Goal: Task Accomplishment & Management: Complete application form

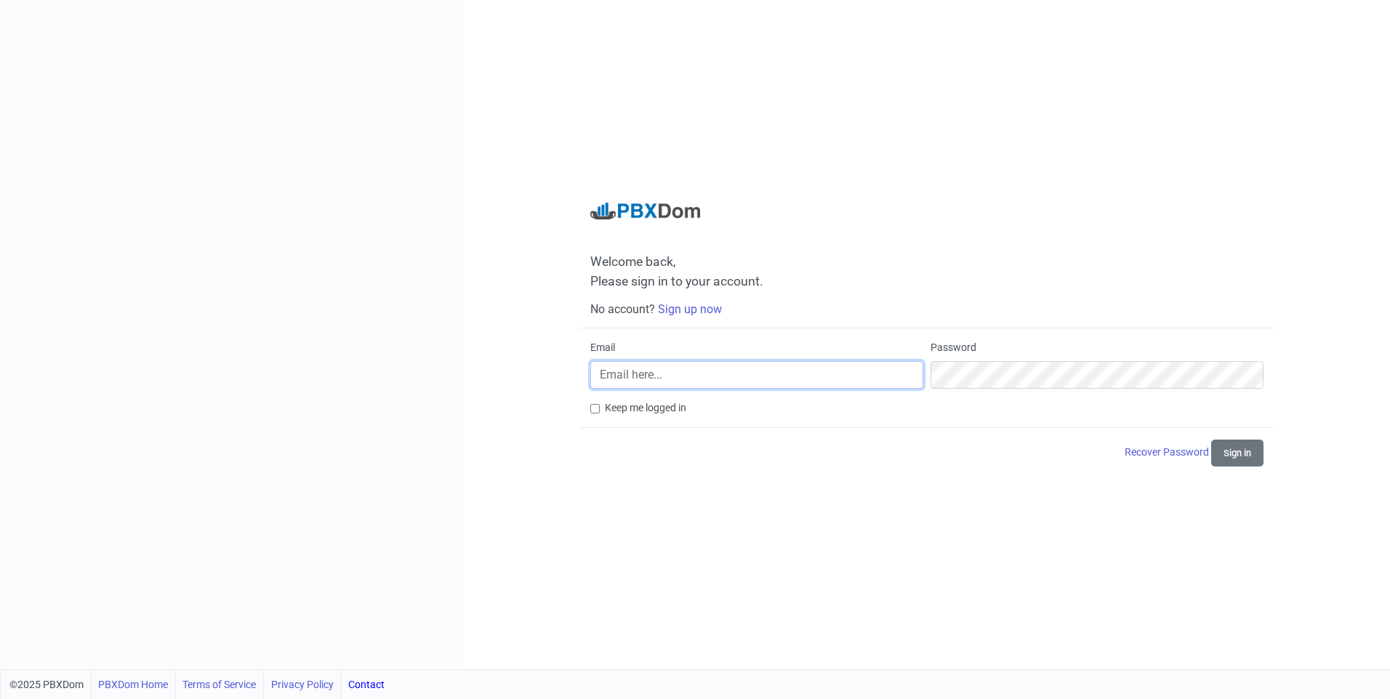
click at [649, 379] on input "Email" at bounding box center [756, 375] width 333 height 28
type input "[PERSON_NAME][EMAIL_ADDRESS][DOMAIN_NAME]"
click at [661, 406] on label "Keep me logged in" at bounding box center [645, 408] width 81 height 15
click at [600, 406] on input "Keep me logged in" at bounding box center [594, 408] width 9 height 9
checkbox input "true"
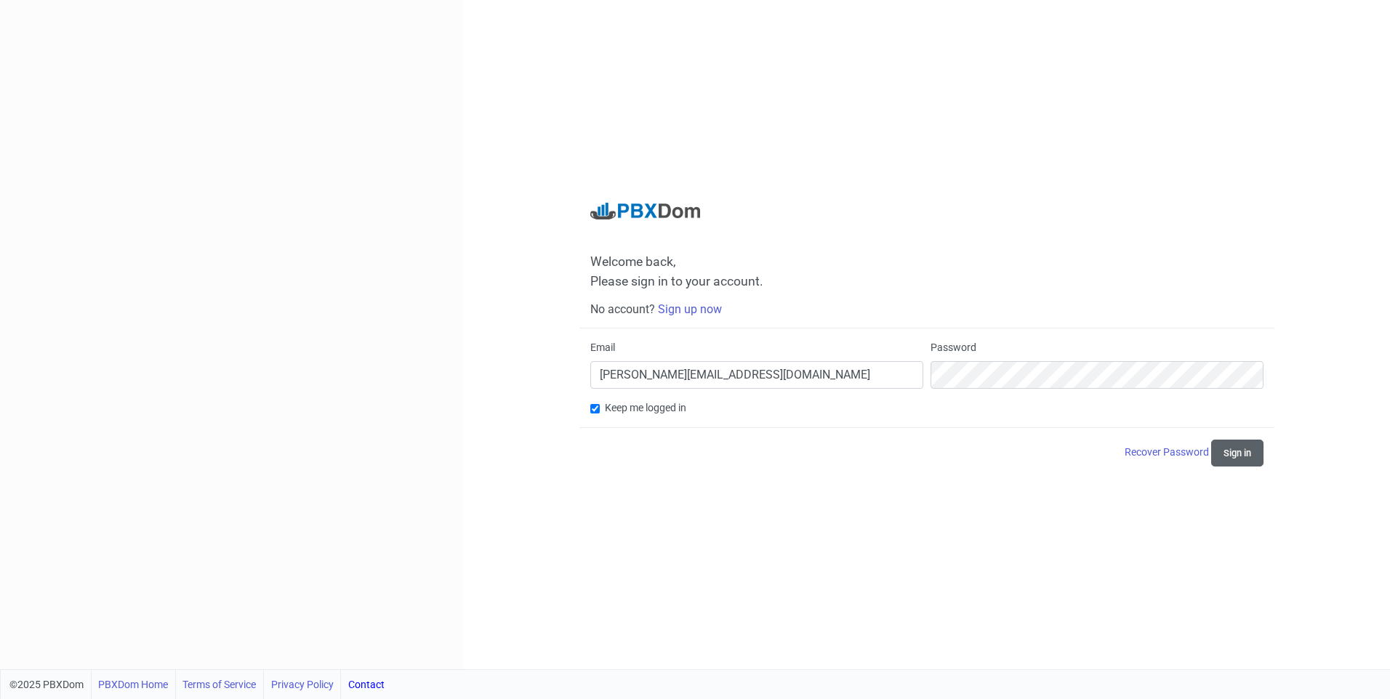
click at [1244, 449] on button "Sign in" at bounding box center [1237, 453] width 52 height 27
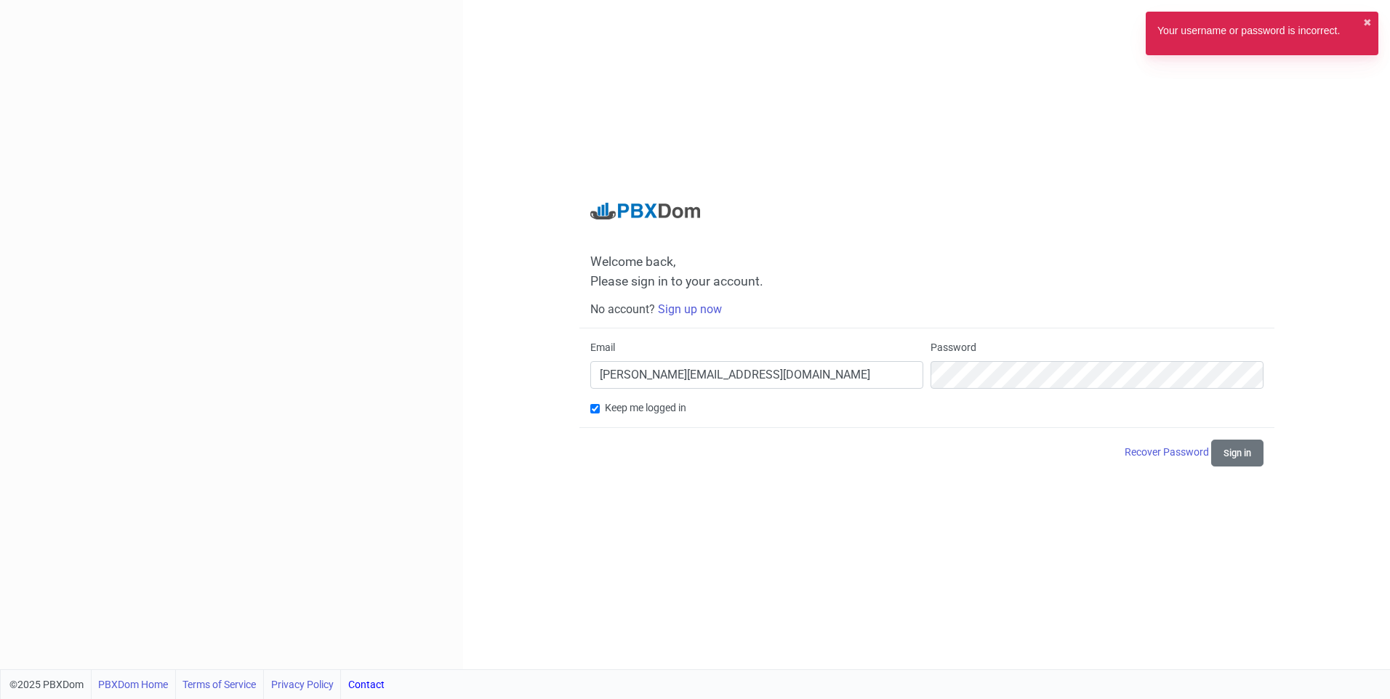
click at [699, 316] on div "Welcome back, Please sign in to your account. No account? Sign up now Email [PE…" at bounding box center [926, 335] width 695 height 265
click at [698, 309] on link "Sign up now" at bounding box center [690, 309] width 64 height 14
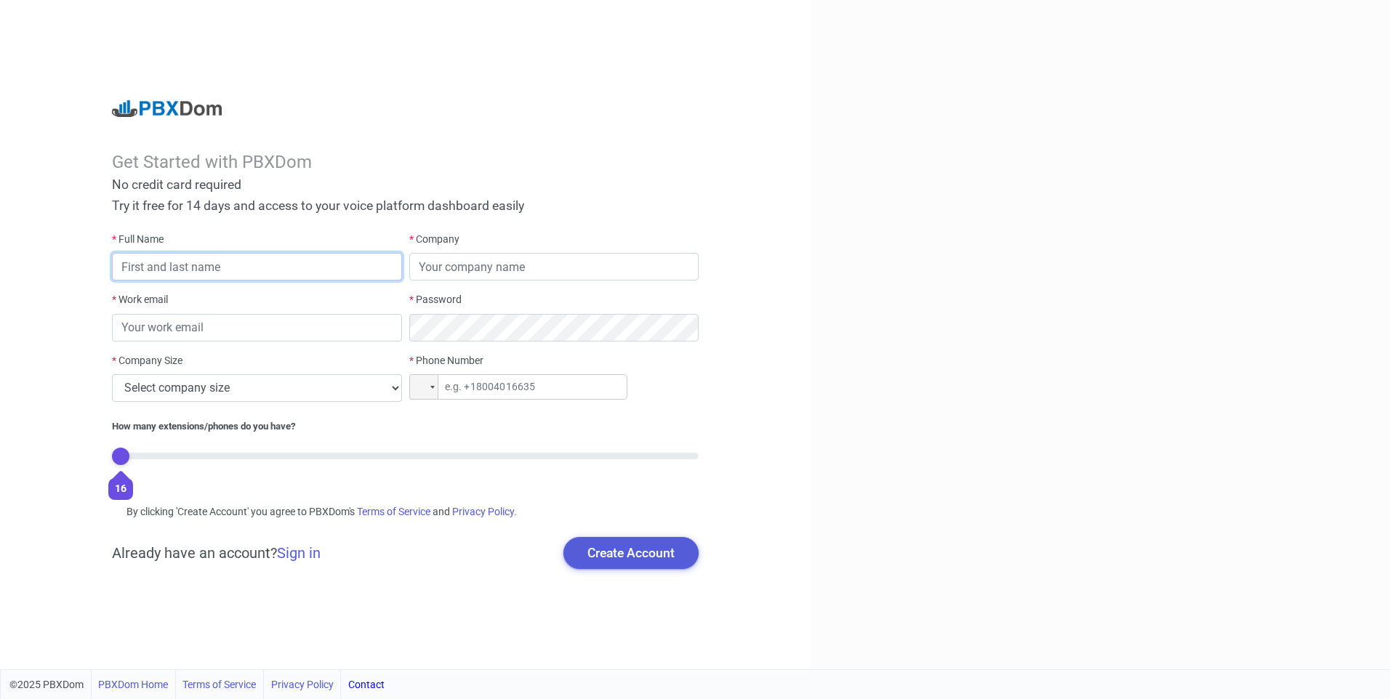
click at [347, 265] on input "text" at bounding box center [256, 267] width 289 height 28
type input "zahra"
type input "[PERSON_NAME]"
